Goal: Check status: Check status

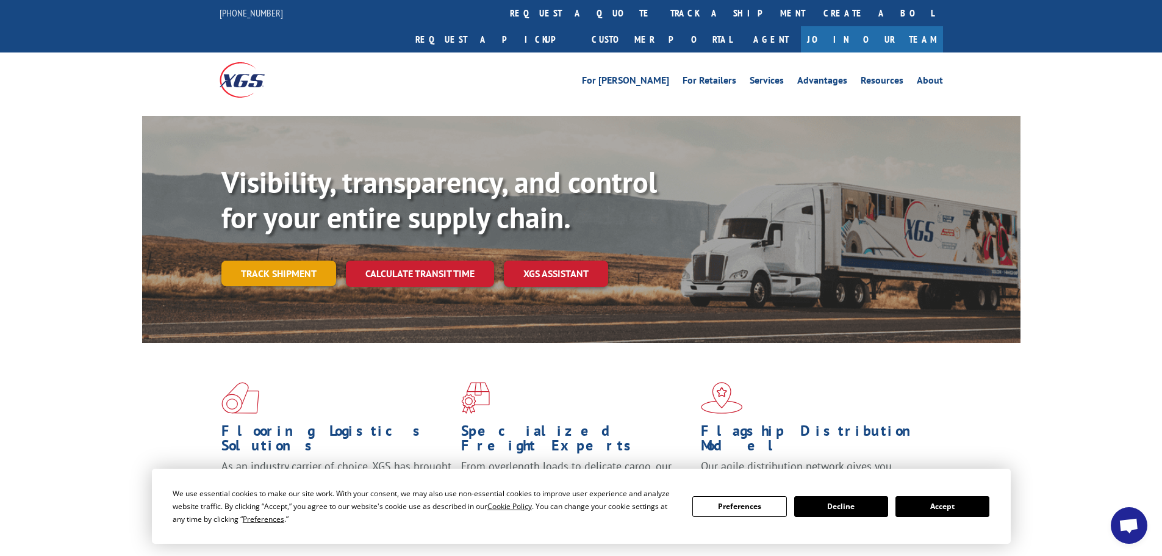
click at [292, 261] on link "Track shipment" at bounding box center [278, 274] width 115 height 26
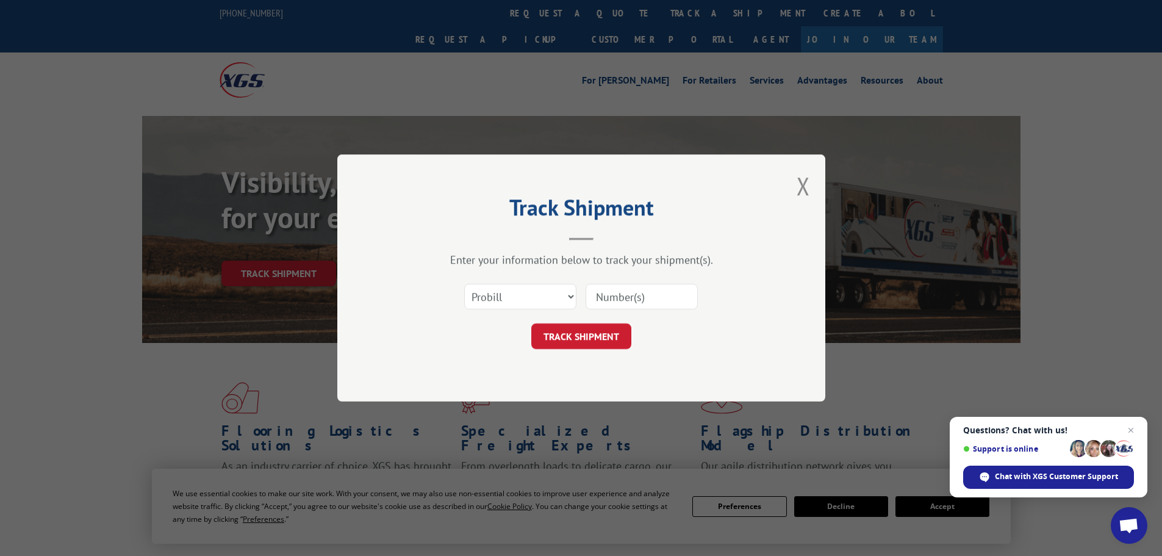
click at [603, 298] on input at bounding box center [642, 297] width 112 height 26
paste input "AA05005967"
type input "AA05005967"
click at [583, 337] on button "TRACK SHIPMENT" at bounding box center [581, 336] width 100 height 26
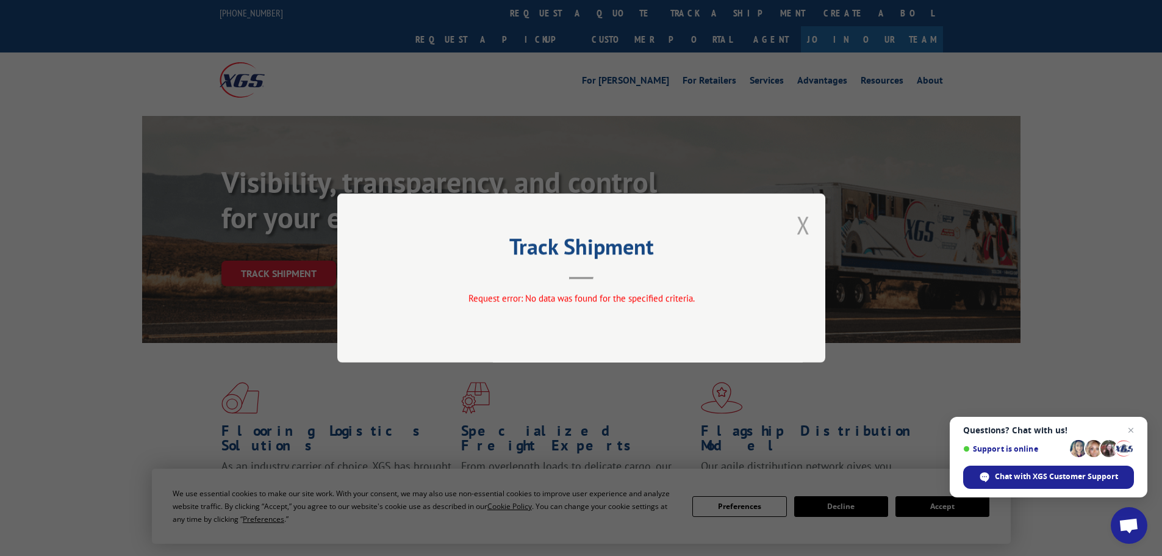
click at [806, 228] on button "Close modal" at bounding box center [803, 225] width 13 height 32
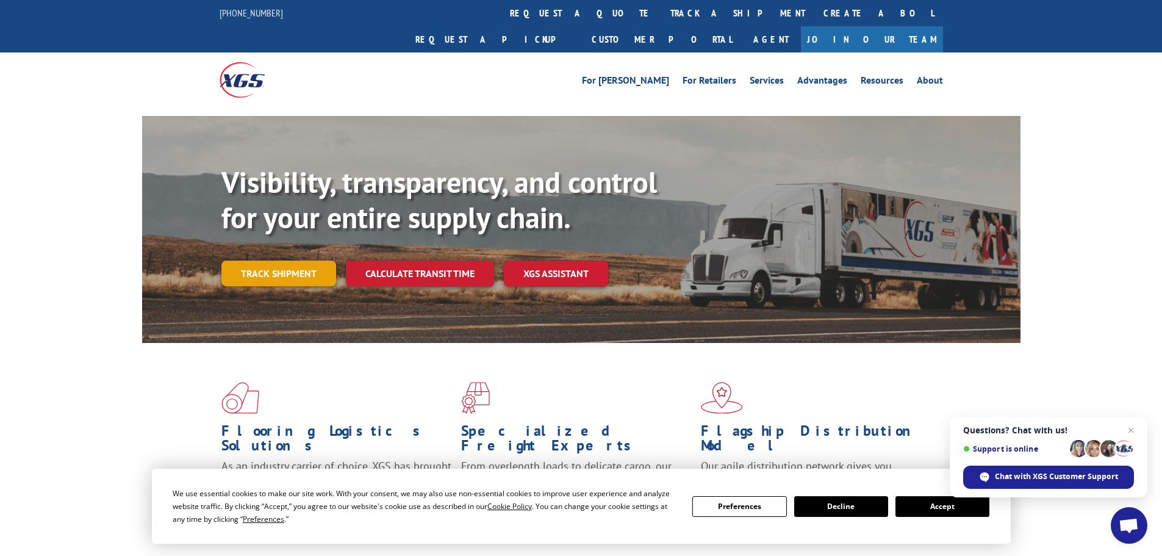
click at [282, 261] on link "Track shipment" at bounding box center [278, 274] width 115 height 26
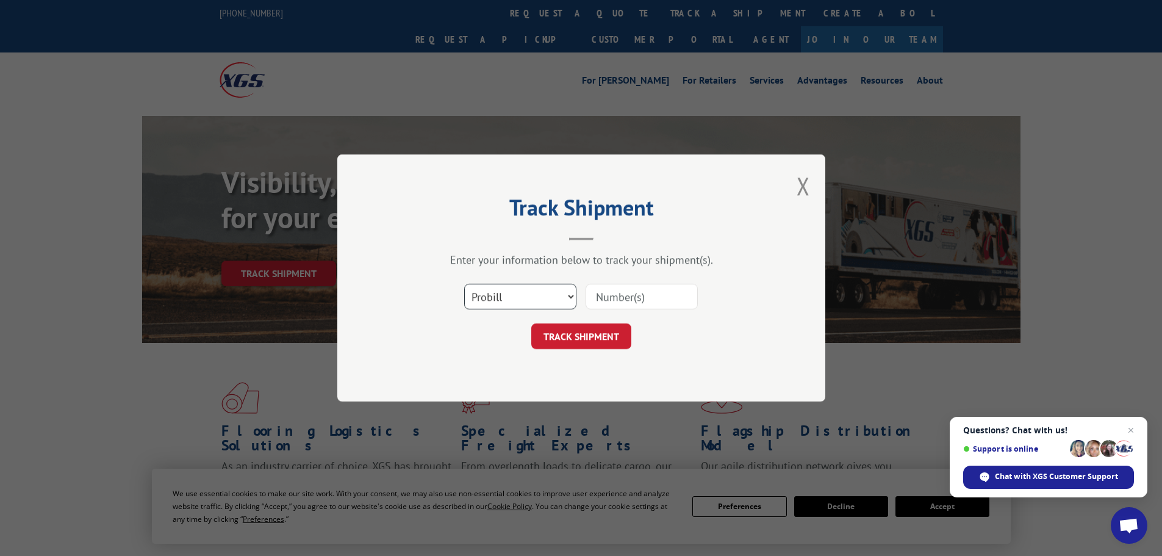
click at [562, 302] on select "Select category... Probill BOL PO" at bounding box center [520, 297] width 112 height 26
select select "bol"
click at [464, 284] on select "Select category... Probill BOL PO" at bounding box center [520, 297] width 112 height 26
click at [614, 299] on input at bounding box center [642, 297] width 112 height 26
paste input "AA05005967"
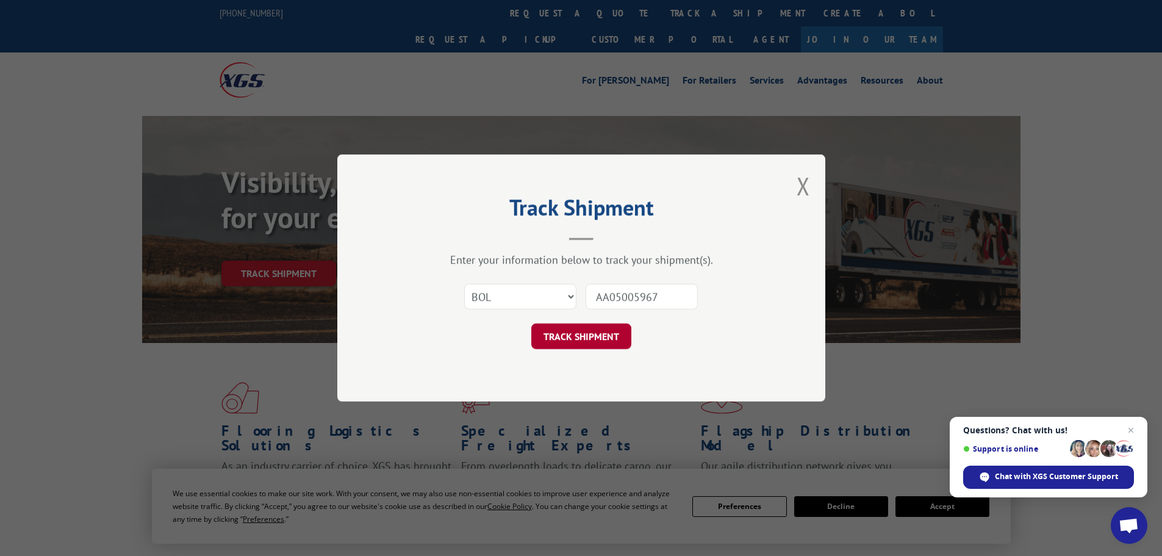
type input "AA05005967"
click at [576, 340] on button "TRACK SHIPMENT" at bounding box center [581, 336] width 100 height 26
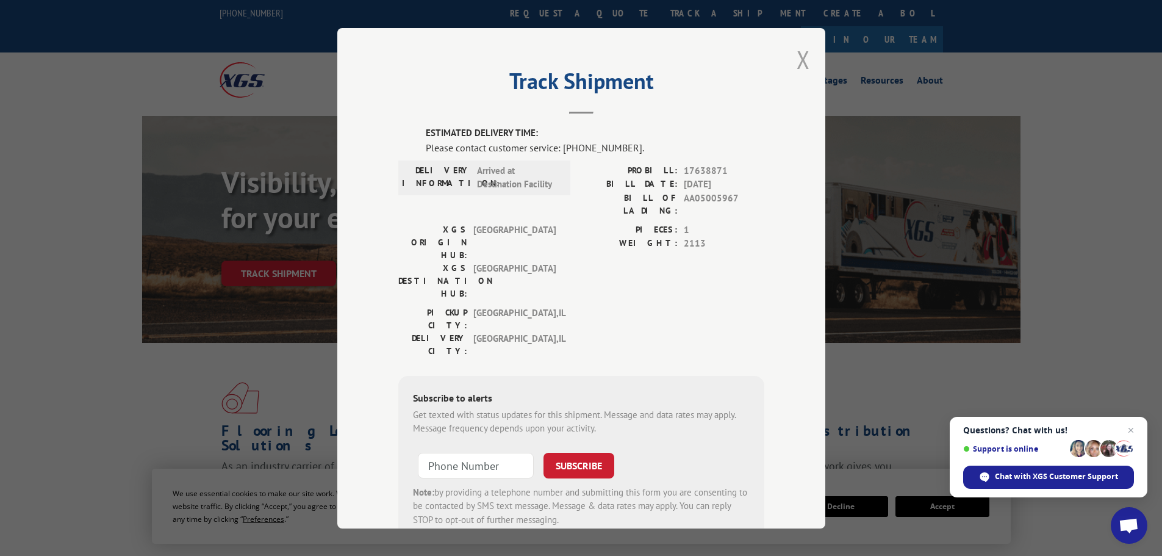
click at [797, 60] on button "Close modal" at bounding box center [803, 59] width 13 height 32
